Goal: Find specific page/section: Find specific page/section

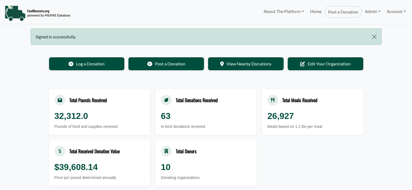
select select "Language Translate Widget"
click at [378, 10] on link "Admin" at bounding box center [373, 11] width 22 height 11
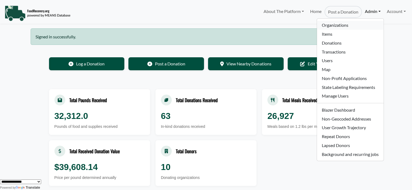
click at [337, 28] on link "Organizations" at bounding box center [350, 25] width 66 height 9
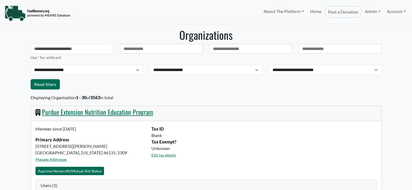
select select "Language Translate Widget"
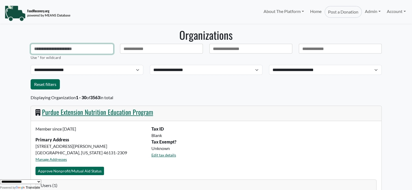
click at [47, 49] on input "text" at bounding box center [72, 49] width 83 height 10
click at [372, 12] on link "Admin" at bounding box center [373, 11] width 22 height 11
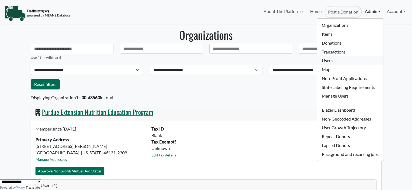
click at [339, 63] on link "Users" at bounding box center [350, 60] width 66 height 9
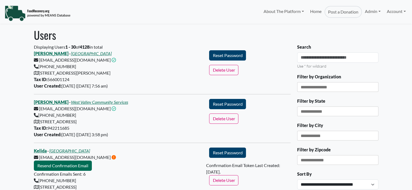
select select "Language Translate Widget"
type input "****"
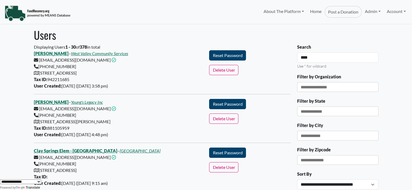
drag, startPoint x: 316, startPoint y: 59, endPoint x: 267, endPoint y: 61, distance: 49.1
type input "**********"
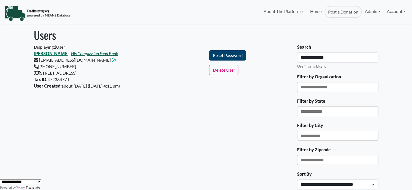
click at [82, 52] on link "His Compassion Food Bank" at bounding box center [94, 53] width 47 height 5
drag, startPoint x: 64, startPoint y: 54, endPoint x: 31, endPoint y: 54, distance: 33.0
click at [31, 54] on div "Samuel Herren – His Compassion Food Bank amlsssc@gmail.com This email address i…" at bounding box center [119, 69] width 176 height 39
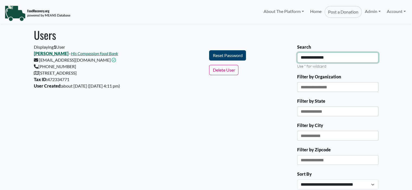
drag, startPoint x: 338, startPoint y: 56, endPoint x: 261, endPoint y: 59, distance: 77.2
click at [261, 59] on div "**********" at bounding box center [206, 147] width 351 height 207
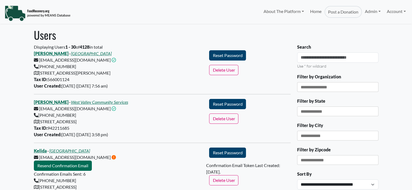
click at [319, 109] on input "Filter by State" at bounding box center [313, 111] width 25 height 5
type input "****"
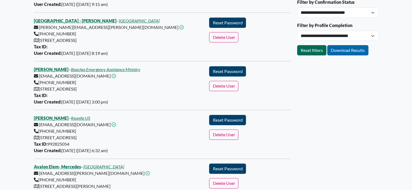
scroll to position [202, 0]
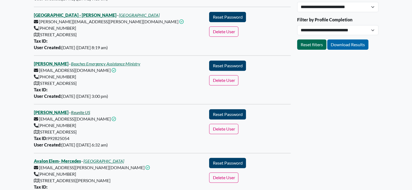
click at [75, 112] on link "Reunite US" at bounding box center [80, 112] width 19 height 5
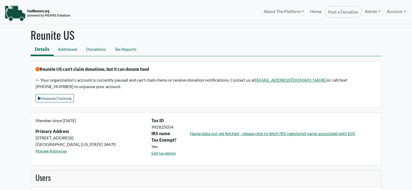
select select "Language Translate Widget"
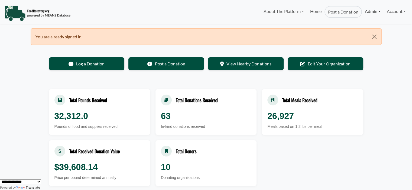
click at [374, 12] on link "Admin" at bounding box center [373, 11] width 22 height 11
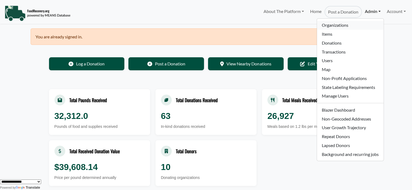
click at [351, 25] on link "Organizations" at bounding box center [350, 25] width 66 height 9
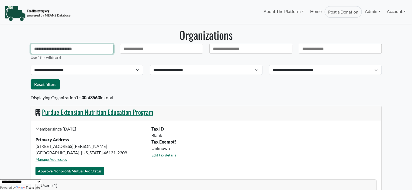
click at [69, 50] on input "text" at bounding box center [72, 49] width 83 height 10
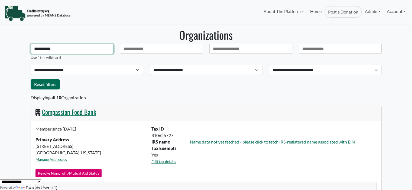
click at [34, 51] on input "**********" at bounding box center [72, 49] width 83 height 10
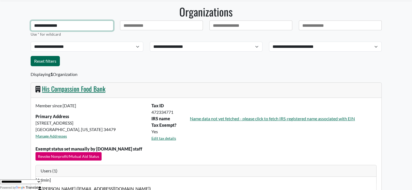
scroll to position [26, 0]
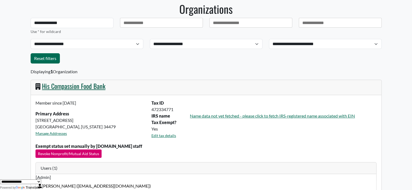
click at [69, 87] on link "His Compassion Food Bank" at bounding box center [73, 86] width 63 height 10
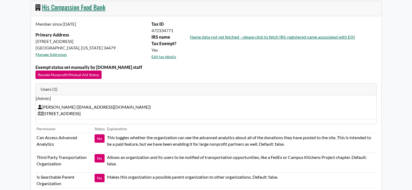
scroll to position [0, 0]
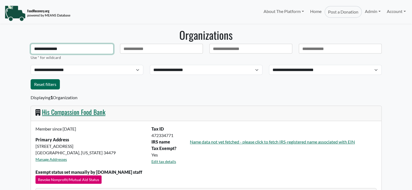
drag, startPoint x: 78, startPoint y: 52, endPoint x: -17, endPoint y: 51, distance: 95.6
click at [0, 51] on html "About The Platform How It Works FAQs Documentation Home Post a Donation Admin O…" at bounding box center [206, 95] width 412 height 190
type input "*******"
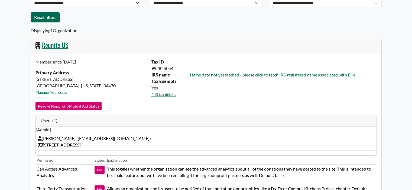
scroll to position [77, 0]
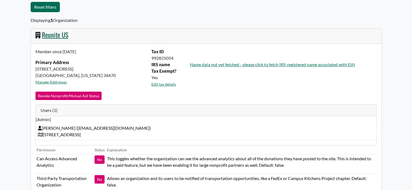
click at [55, 34] on link "Reunite US" at bounding box center [55, 35] width 26 height 10
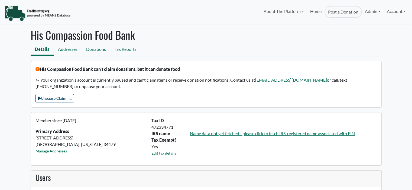
select select "Language Translate Widget"
